Goal: Entertainment & Leisure: Browse casually

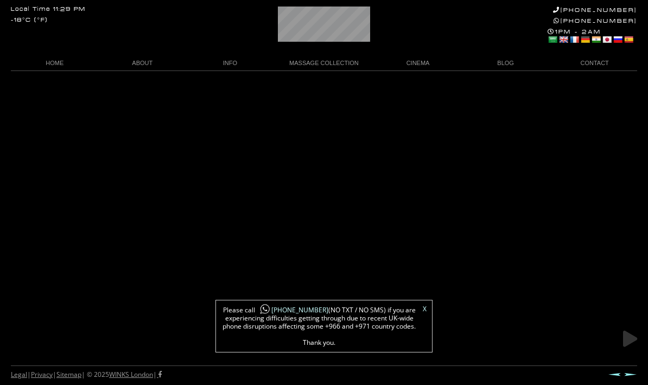
click at [252, 177] on body "Local Time 11:29 PM -18°C (°F) +44 (0)20 7118 7118 +44 788 959 8888 1PM - 2AM S…" at bounding box center [324, 228] width 648 height 315
click at [273, 185] on body "Local Time 11:29 PM -18°C (°F) +44 (0)20 7118 7118 +44 788 959 8888 1PM - 2AM S…" at bounding box center [324, 228] width 648 height 315
click at [516, 62] on link "BLOG" at bounding box center [506, 63] width 88 height 15
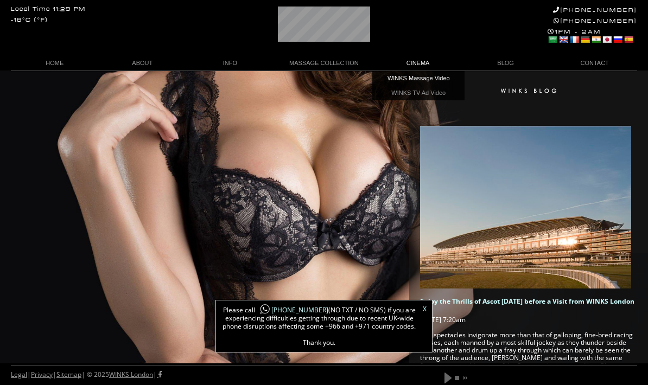
click at [438, 75] on link "WINKS Massage Video" at bounding box center [418, 78] width 92 height 15
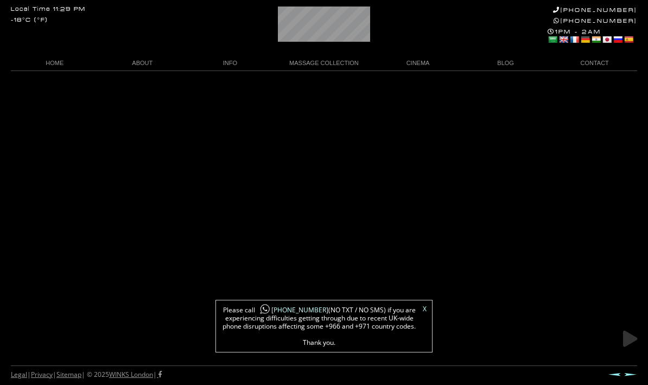
click at [630, 343] on link at bounding box center [629, 338] width 27 height 27
click at [425, 311] on link "X" at bounding box center [424, 309] width 4 height 7
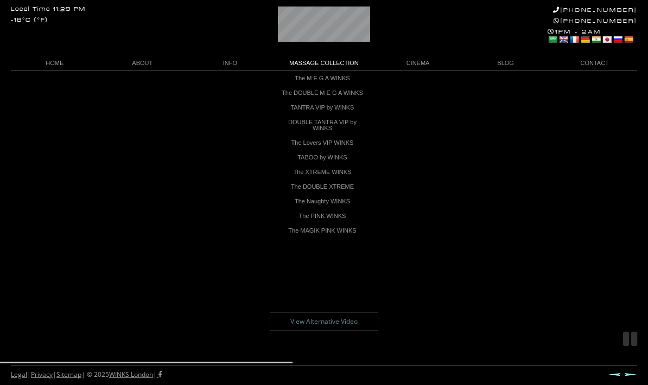
click at [309, 192] on link "The DOUBLE XTREME" at bounding box center [322, 187] width 92 height 15
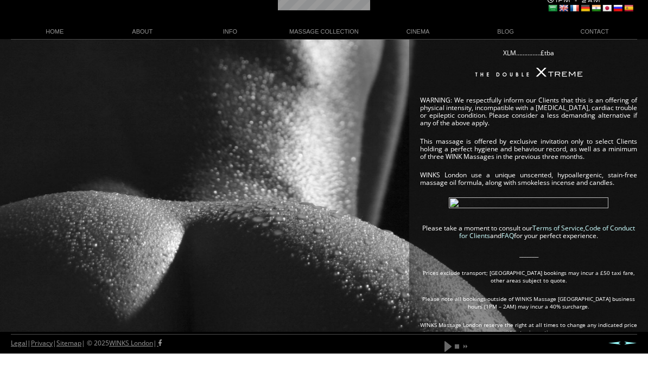
scroll to position [486, 0]
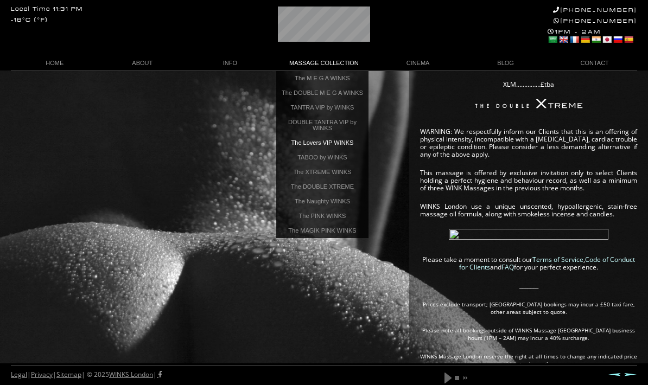
click at [302, 146] on link "The Lovers VIP WINKS" at bounding box center [322, 143] width 92 height 15
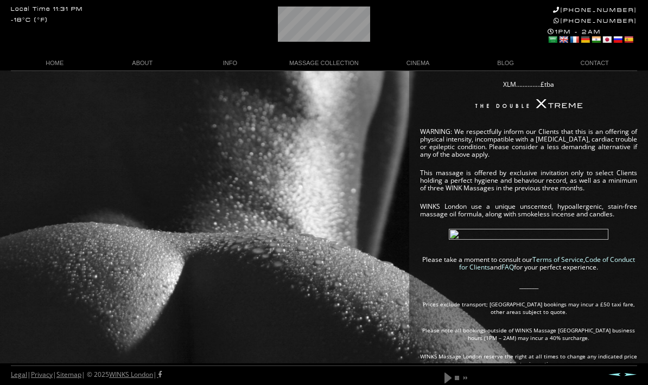
scroll to position [529, 0]
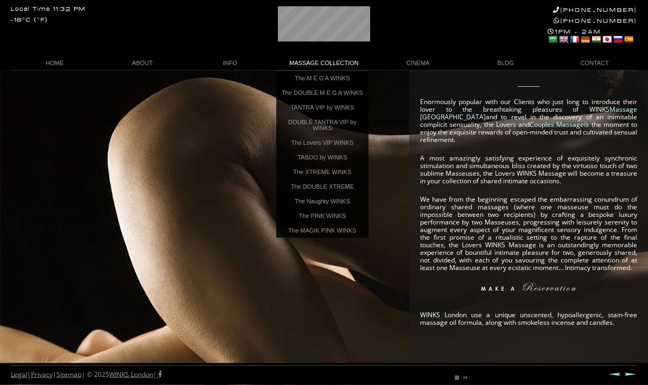
scroll to position [143, 0]
click at [529, 125] on link "Couples Massage" at bounding box center [556, 124] width 54 height 9
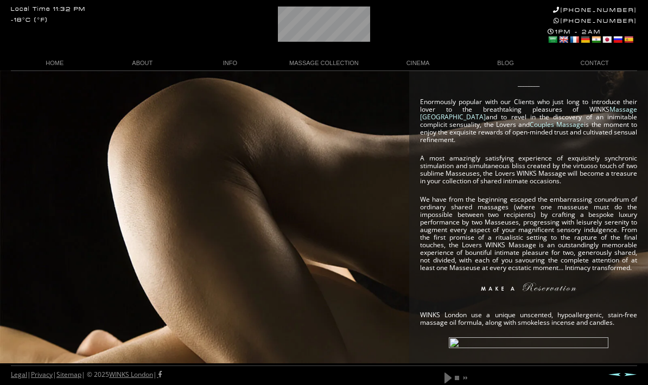
click at [529, 120] on link "Couples Massage" at bounding box center [556, 124] width 54 height 9
click at [529, 122] on link "Couples Massage" at bounding box center [556, 124] width 54 height 9
click at [529, 125] on link "Couples Massage" at bounding box center [556, 124] width 54 height 9
click at [529, 129] on link "Couples Massage" at bounding box center [556, 124] width 54 height 9
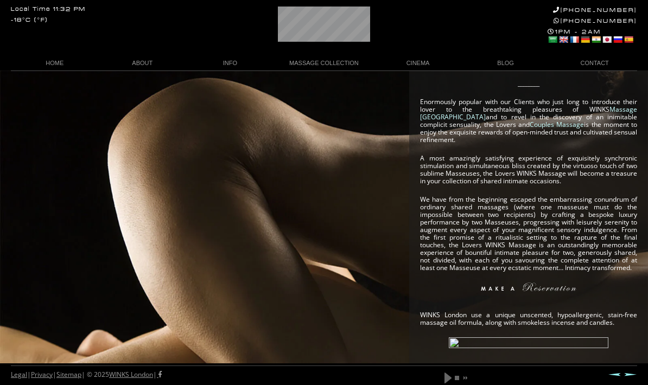
scroll to position [110, 0]
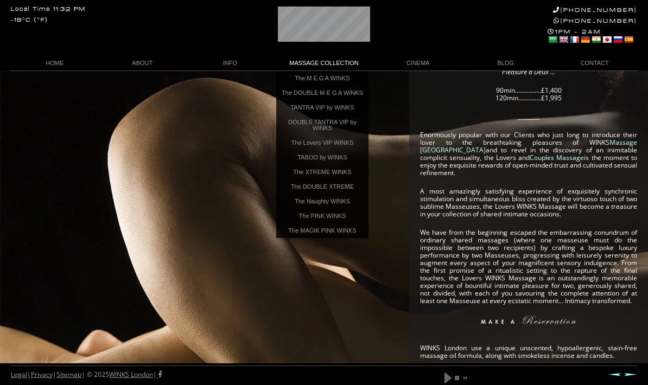
click at [315, 66] on link "MASSAGE COLLECTION" at bounding box center [324, 63] width 100 height 15
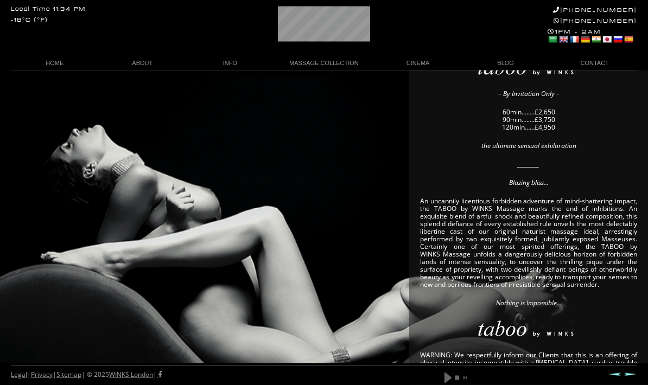
scroll to position [94, 0]
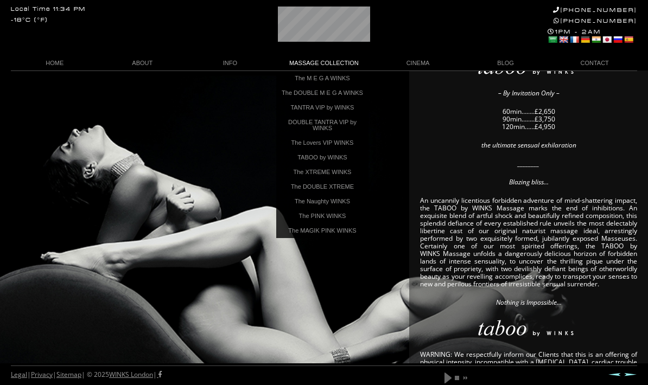
click at [304, 218] on link "The PINK WINKS" at bounding box center [322, 216] width 92 height 15
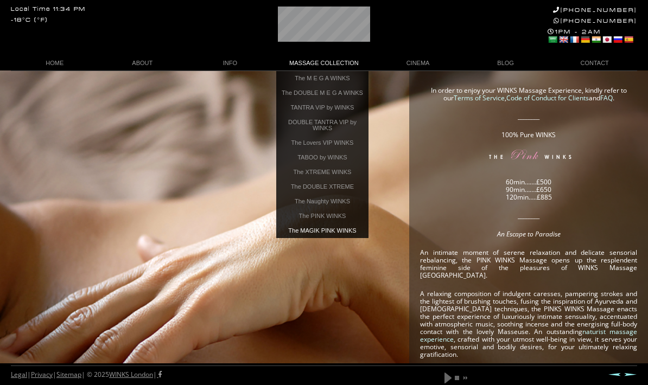
click at [307, 238] on link "The MAGIK PINK WINKS" at bounding box center [322, 230] width 92 height 15
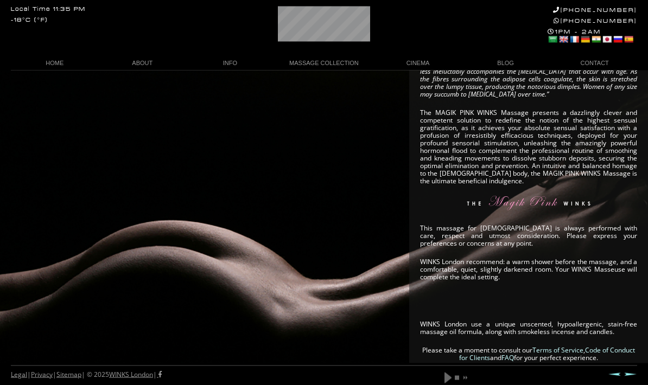
scroll to position [238, 0]
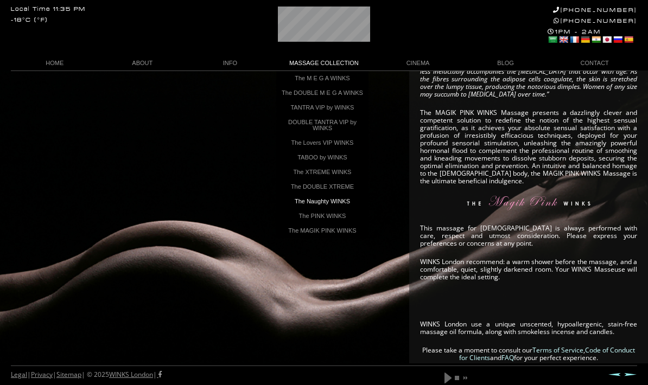
click at [311, 208] on link "The Naughty WINKS" at bounding box center [322, 201] width 92 height 15
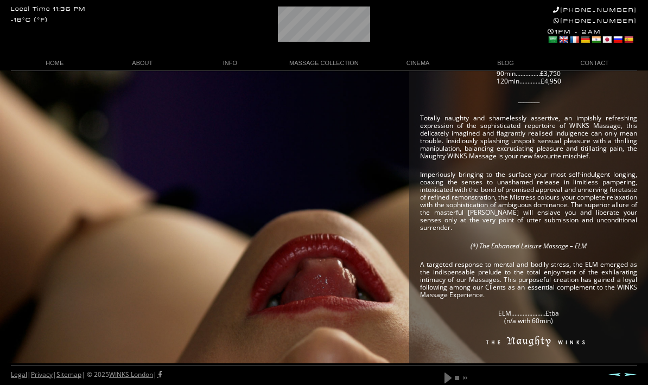
scroll to position [178, 0]
